Goal: Task Accomplishment & Management: Manage account settings

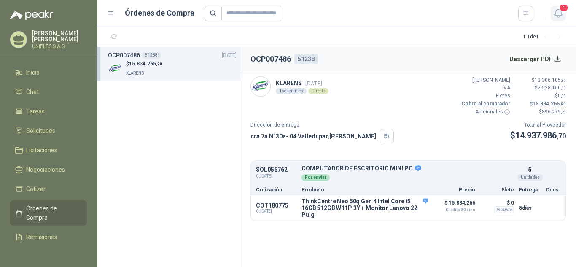
click at [560, 12] on button "1" at bounding box center [558, 13] width 15 height 15
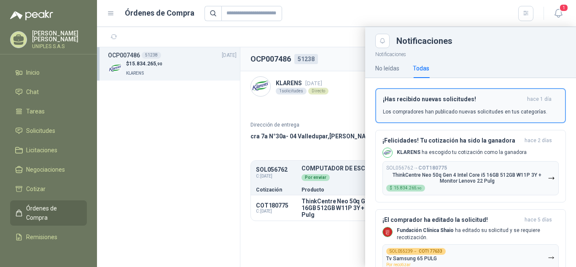
click at [475, 105] on div "¡Has recibido nuevas solicitudes! hace 1 día Los compradores han publicado nuev…" at bounding box center [471, 106] width 176 height 20
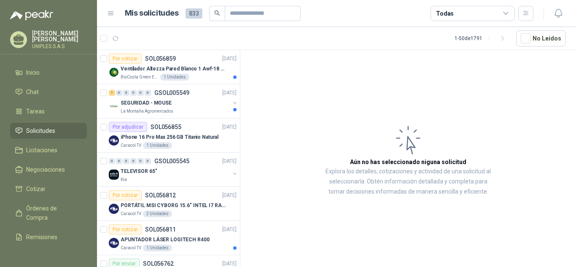
click at [289, 79] on article "Aún no has seleccionado niguna solicitud Explora los detalles, cotizaciones y a…" at bounding box center [409, 160] width 336 height 220
click at [29, 68] on span "Inicio" at bounding box center [33, 72] width 14 height 9
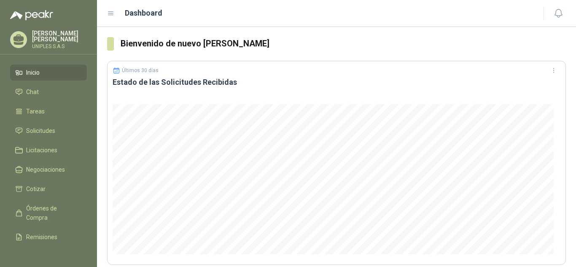
click at [30, 69] on span "Inicio" at bounding box center [33, 72] width 14 height 9
click at [41, 129] on span "Solicitudes" at bounding box center [40, 130] width 29 height 9
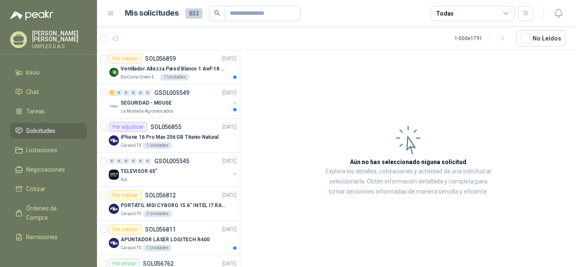
click at [508, 12] on icon at bounding box center [506, 13] width 5 height 2
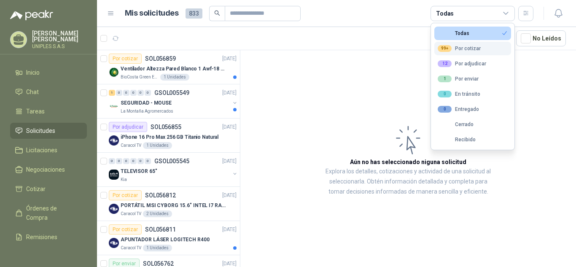
click at [465, 50] on div "99+ Por cotizar" at bounding box center [459, 48] width 43 height 7
